Goal: Task Accomplishment & Management: Manage account settings

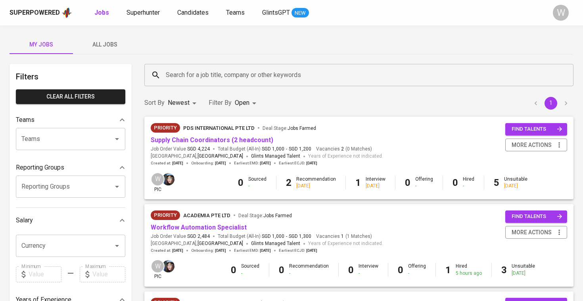
click at [124, 45] on span "All Jobs" at bounding box center [105, 45] width 54 height 10
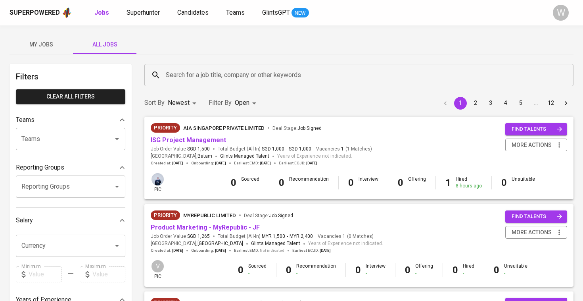
click at [164, 65] on div "Search for a job title, company or other keywords" at bounding box center [358, 75] width 429 height 22
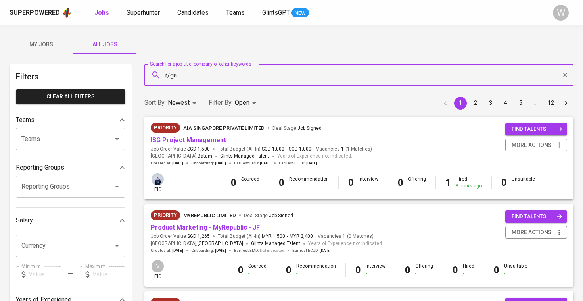
type input "r/ga"
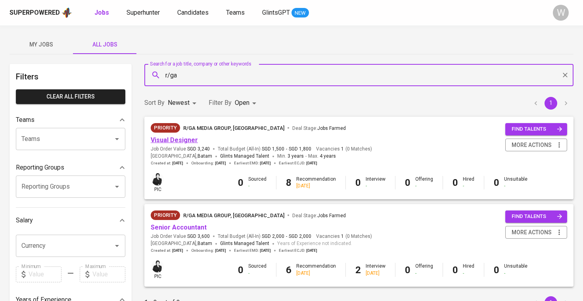
click at [168, 137] on link "Visual Designer" at bounding box center [174, 140] width 47 height 8
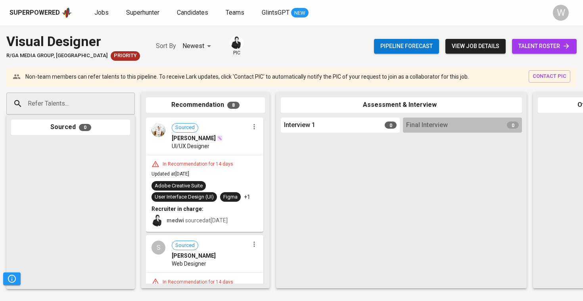
click at [522, 50] on span "talent roster" at bounding box center [545, 46] width 52 height 10
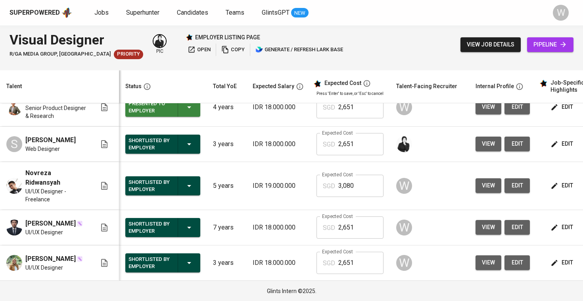
scroll to position [161, 0]
click at [557, 228] on span "edit" at bounding box center [562, 227] width 21 height 10
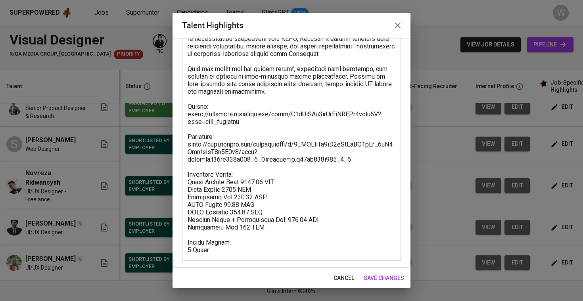
scroll to position [244, 0]
click at [390, 273] on span "save changes" at bounding box center [384, 278] width 40 height 10
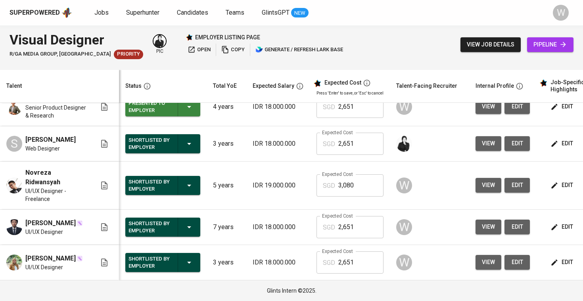
scroll to position [0, 0]
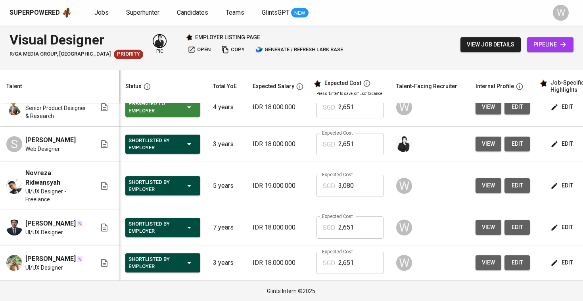
click at [556, 224] on icon "button" at bounding box center [555, 227] width 8 height 8
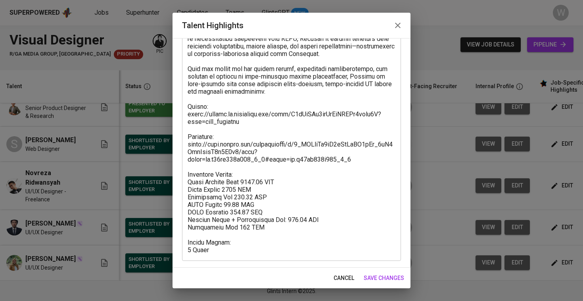
scroll to position [244, 0]
click at [261, 188] on textarea at bounding box center [292, 49] width 208 height 407
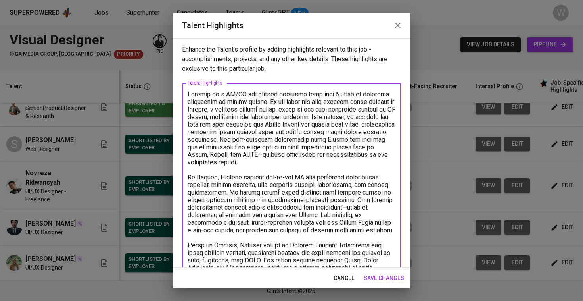
scroll to position [0, 0]
click at [386, 271] on button "save changes" at bounding box center [384, 278] width 47 height 15
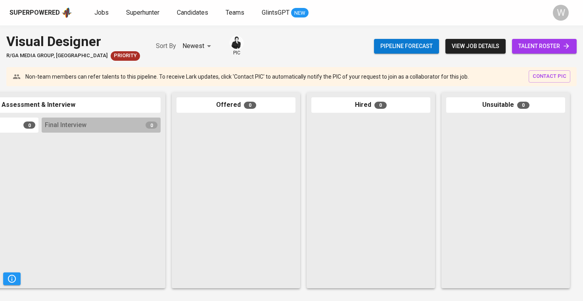
scroll to position [0, 361]
click at [540, 48] on span "talent roster" at bounding box center [545, 46] width 52 height 10
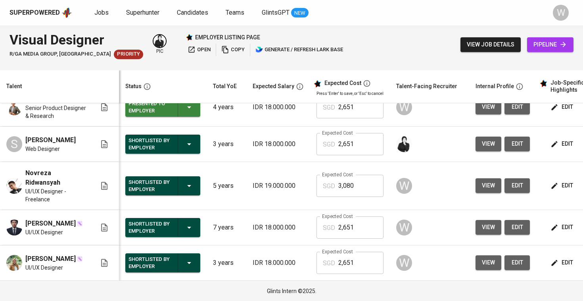
click at [259, 139] on td "IDR 18.000.000" at bounding box center [278, 144] width 64 height 35
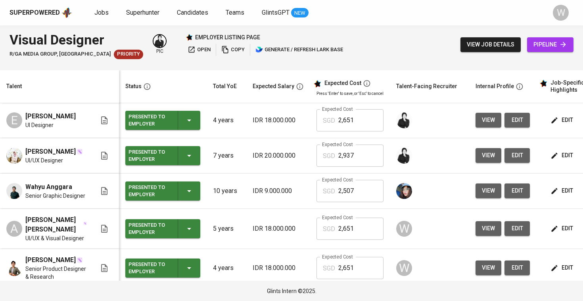
click at [281, 138] on td "IDR 18.000.000" at bounding box center [278, 120] width 64 height 35
click at [282, 152] on td "IDR 20.000.000" at bounding box center [278, 155] width 64 height 35
